Goal: Information Seeking & Learning: Learn about a topic

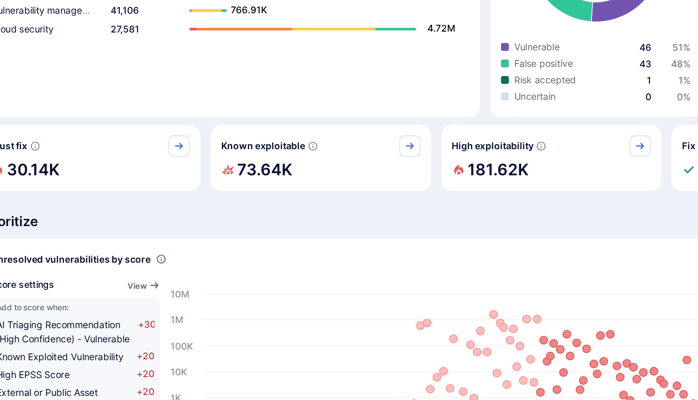
scroll to position [123, 0]
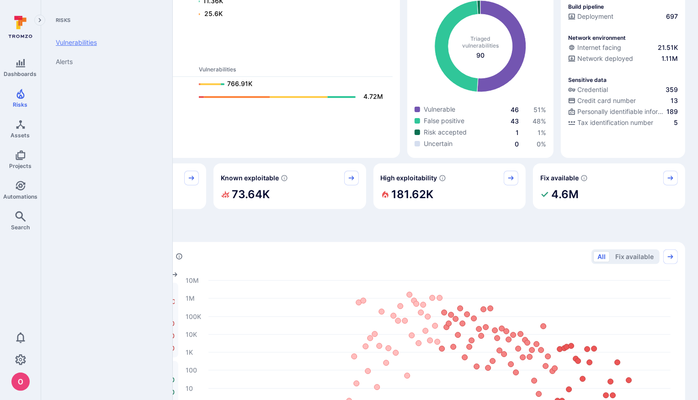
click at [80, 40] on link "Vulnerabilities" at bounding box center [104, 42] width 113 height 19
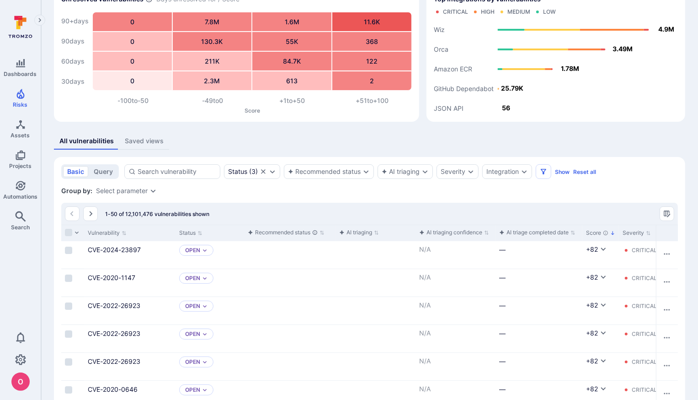
scroll to position [123, 0]
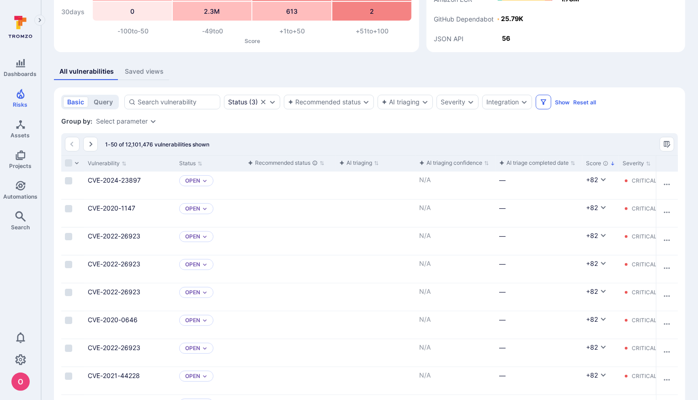
click at [544, 105] on icon "Filters" at bounding box center [543, 101] width 7 height 7
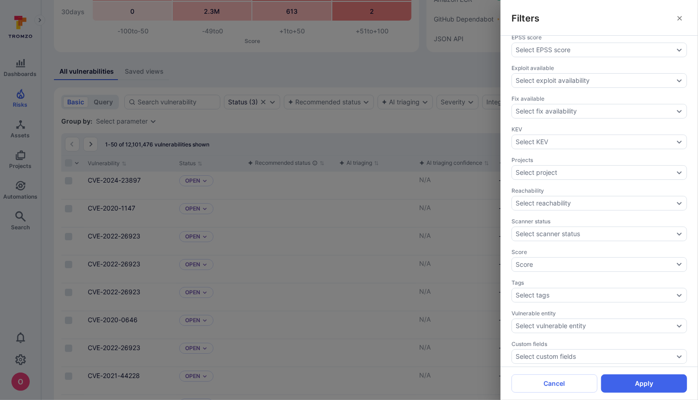
scroll to position [320, 0]
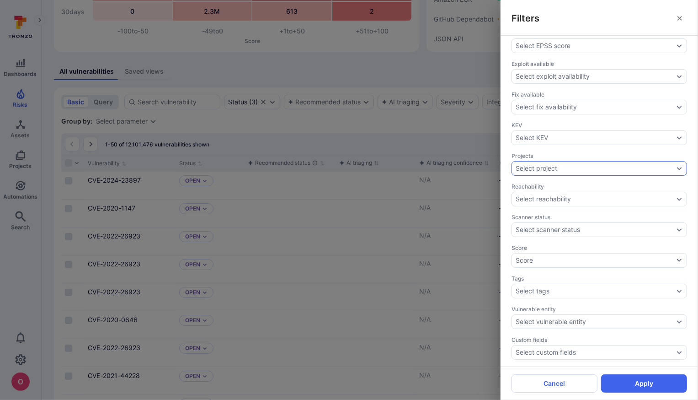
click at [569, 169] on div "Select project" at bounding box center [600, 168] width 176 height 15
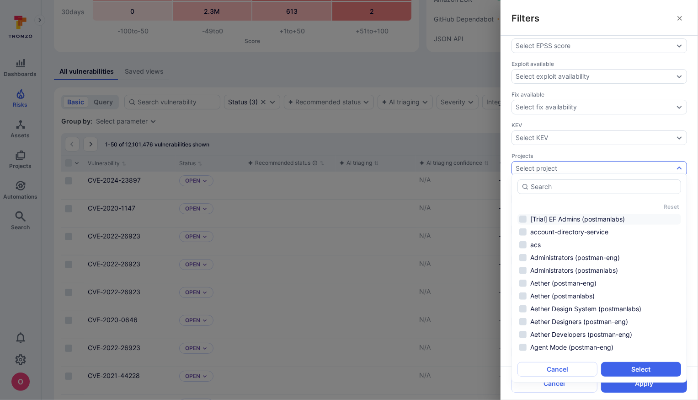
click at [526, 221] on li "[Trial] EF Admins (postmanlabs)" at bounding box center [599, 218] width 164 height 11
click at [526, 233] on li "account-directory-service" at bounding box center [599, 231] width 164 height 11
click at [525, 247] on li "acs" at bounding box center [599, 244] width 164 height 11
click at [527, 266] on li "Administrators (postmanlabs)" at bounding box center [599, 270] width 164 height 11
click at [524, 252] on li "Administrators (postman-eng)" at bounding box center [599, 257] width 164 height 11
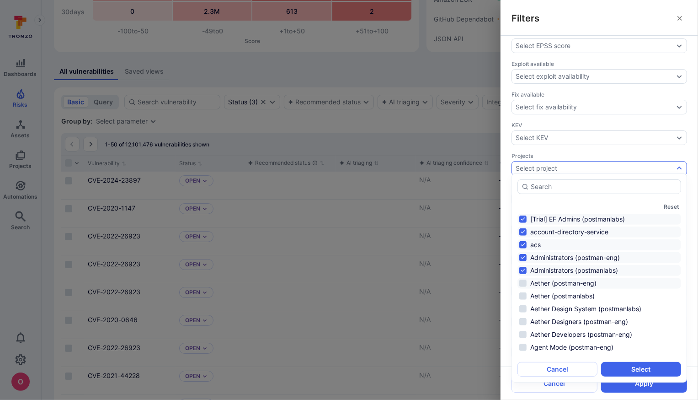
click at [523, 284] on li "Aether (postman-eng)" at bounding box center [599, 282] width 164 height 11
click at [523, 297] on li "Aether (postmanlabs)" at bounding box center [599, 295] width 164 height 11
click at [523, 312] on li "Aether Design System (postmanlabs)" at bounding box center [599, 308] width 164 height 11
click at [523, 322] on li "Aether Designers (postman-eng)" at bounding box center [599, 321] width 164 height 11
click at [525, 335] on li "Aether Developers (postman-eng)" at bounding box center [599, 334] width 164 height 11
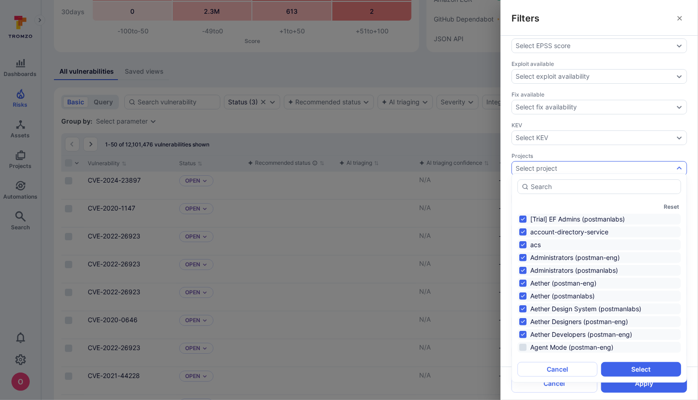
click at [525, 345] on li "Agent Mode (postman-eng)" at bounding box center [599, 346] width 164 height 11
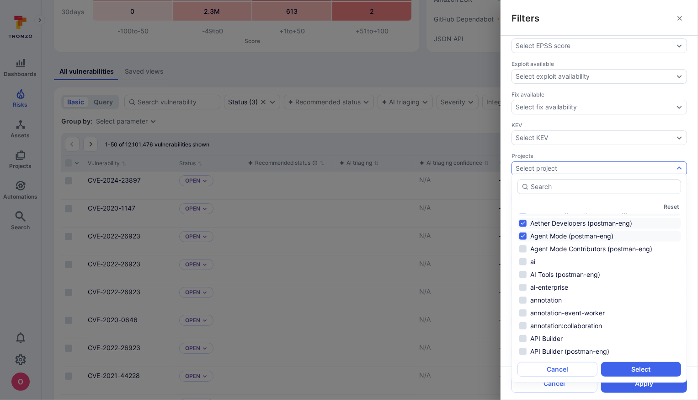
scroll to position [111, 0]
click at [630, 370] on button "Select" at bounding box center [641, 369] width 80 height 15
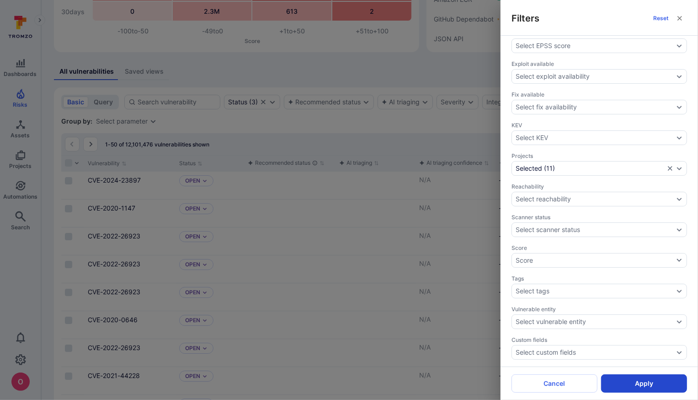
click at [637, 386] on button "Apply" at bounding box center [644, 383] width 86 height 18
